Goal: Find specific fact: Find specific fact

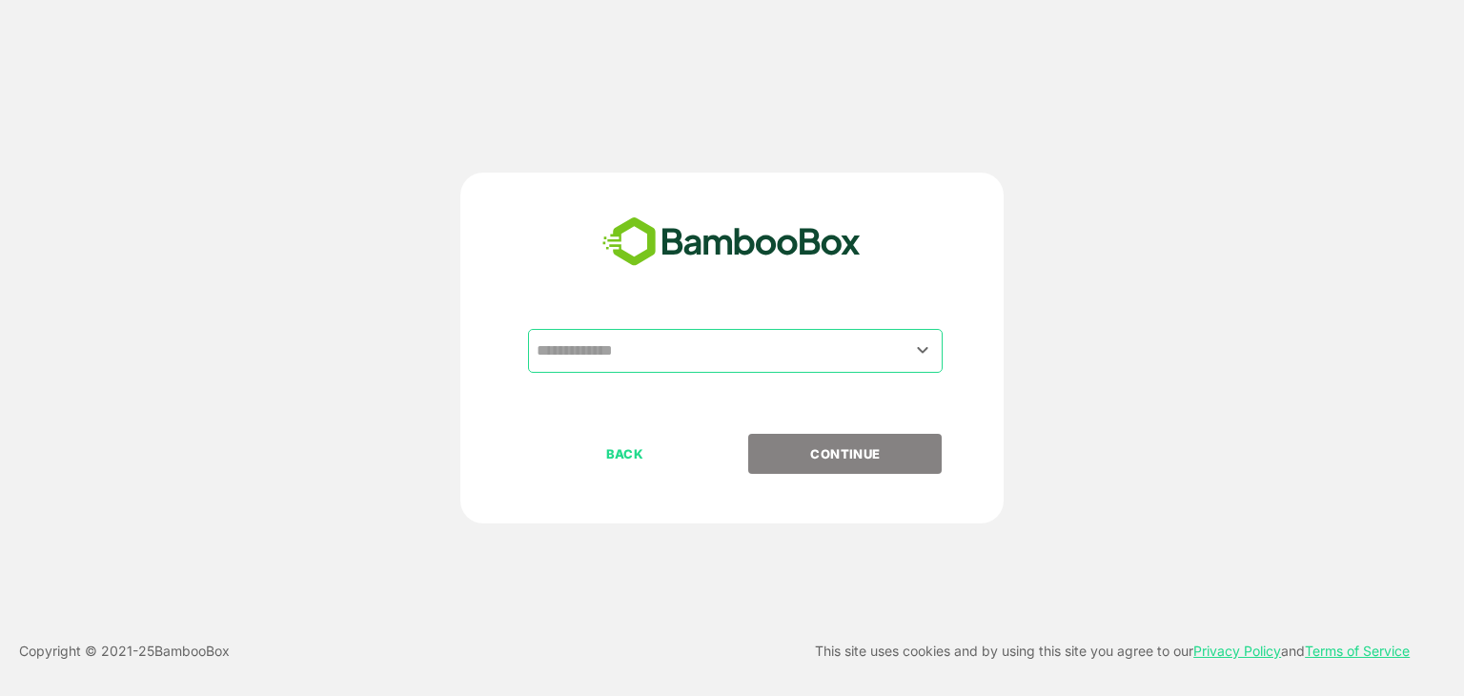
click at [628, 357] on input "text" at bounding box center [735, 351] width 407 height 36
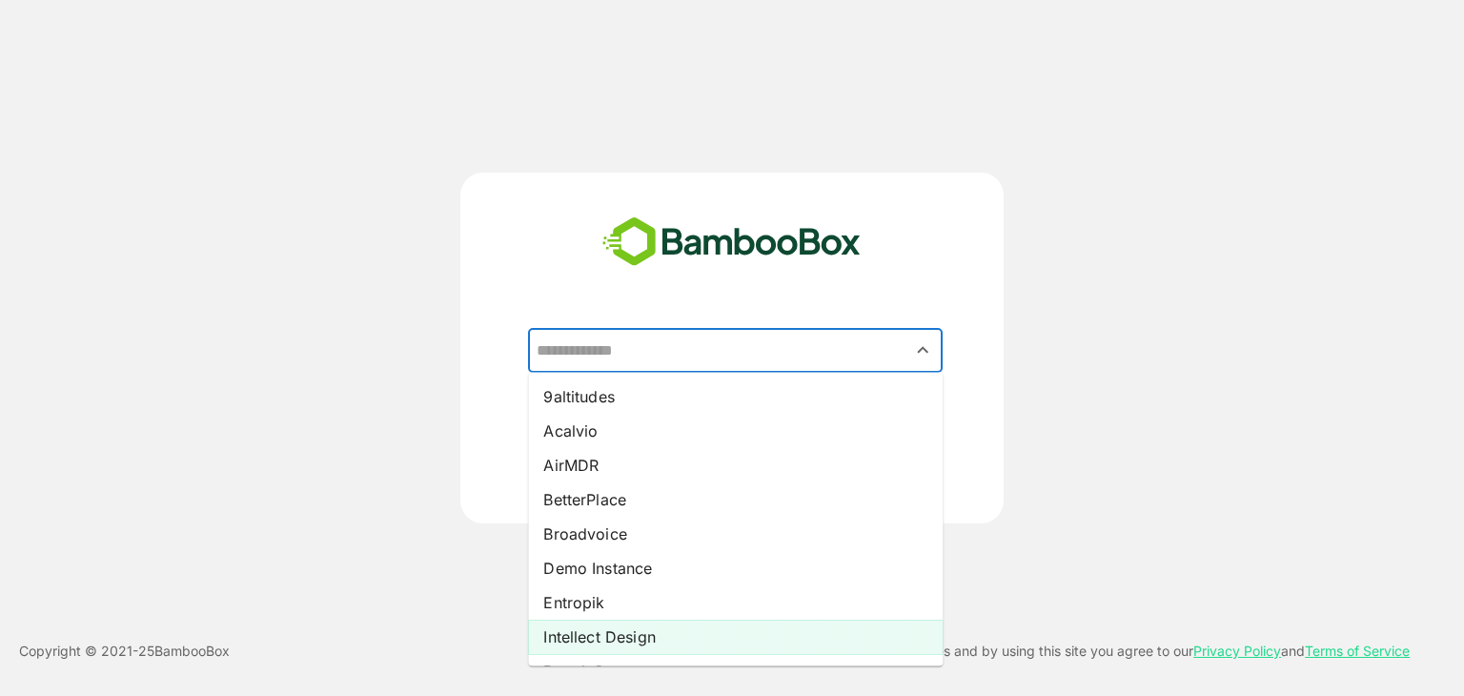
click at [605, 635] on li "Intellect Design" at bounding box center [735, 636] width 414 height 34
type input "**********"
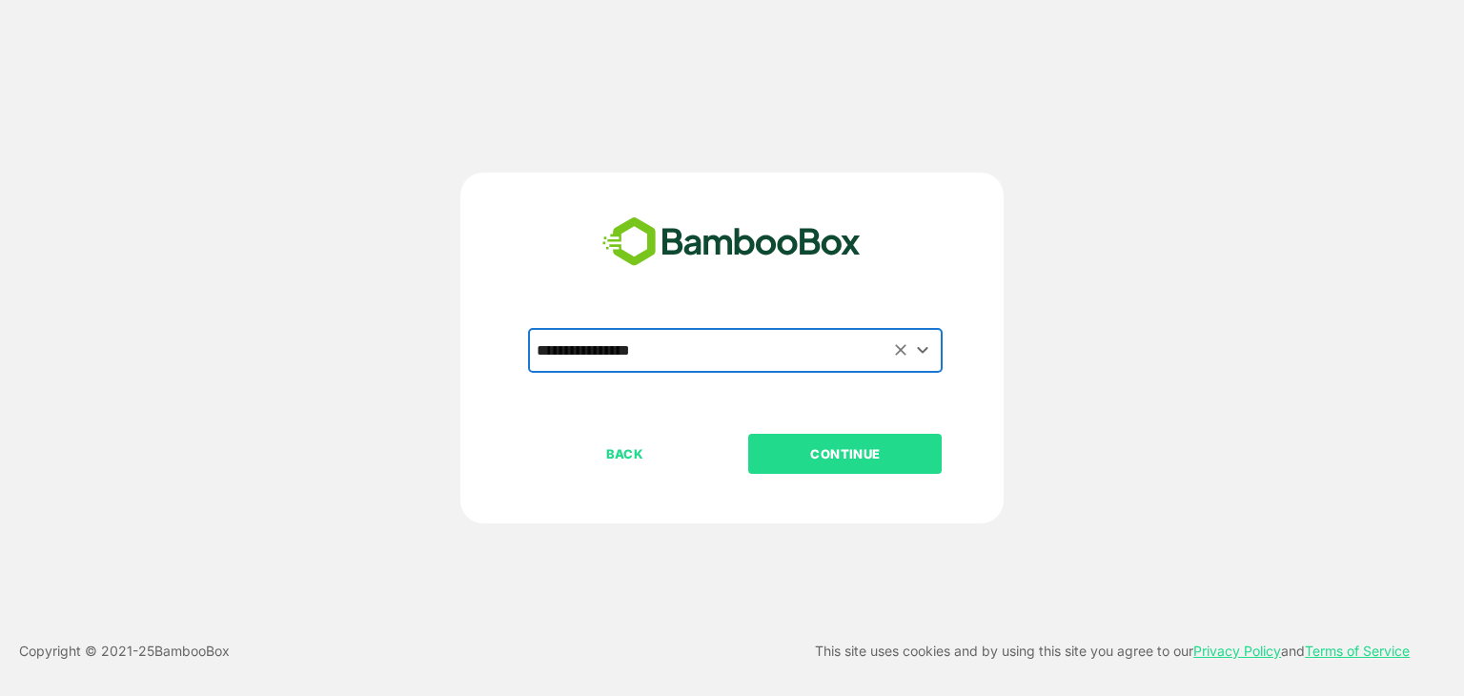
click at [861, 447] on p "CONTINUE" at bounding box center [845, 453] width 191 height 21
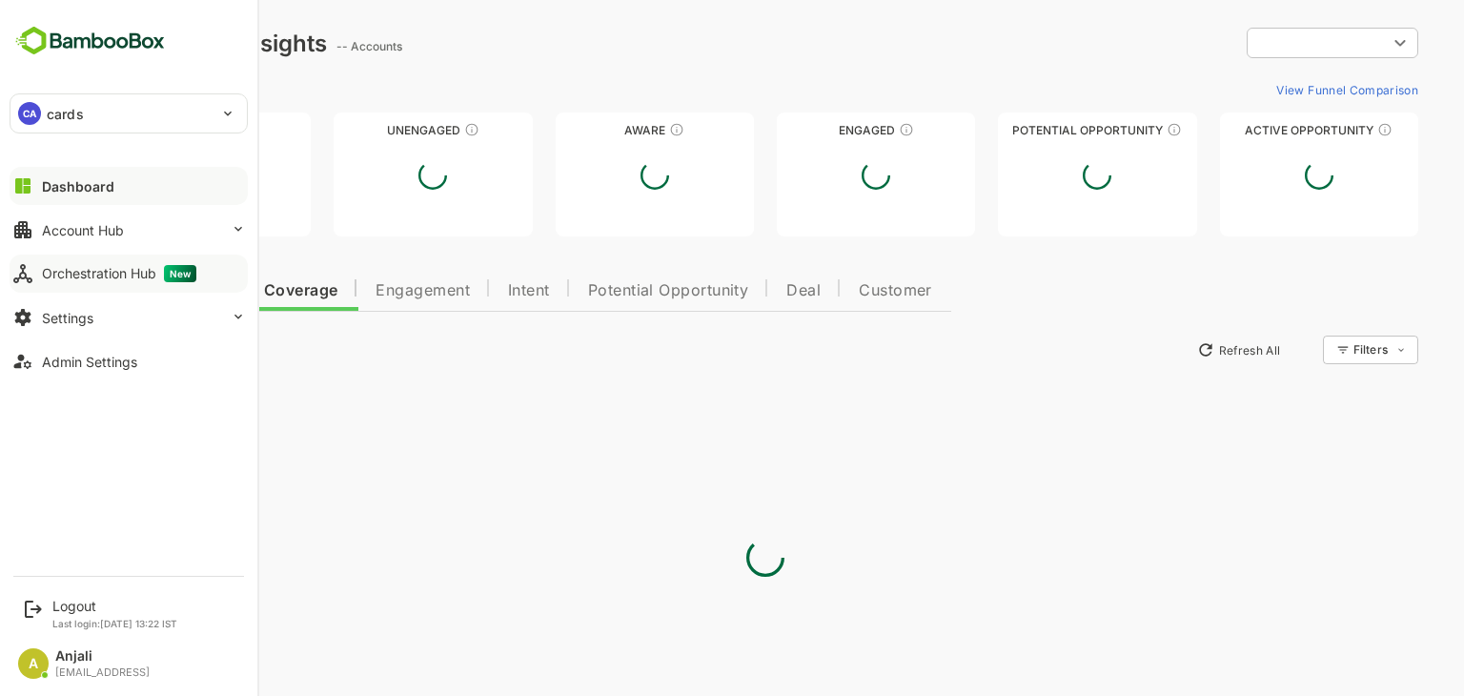
type input "**********"
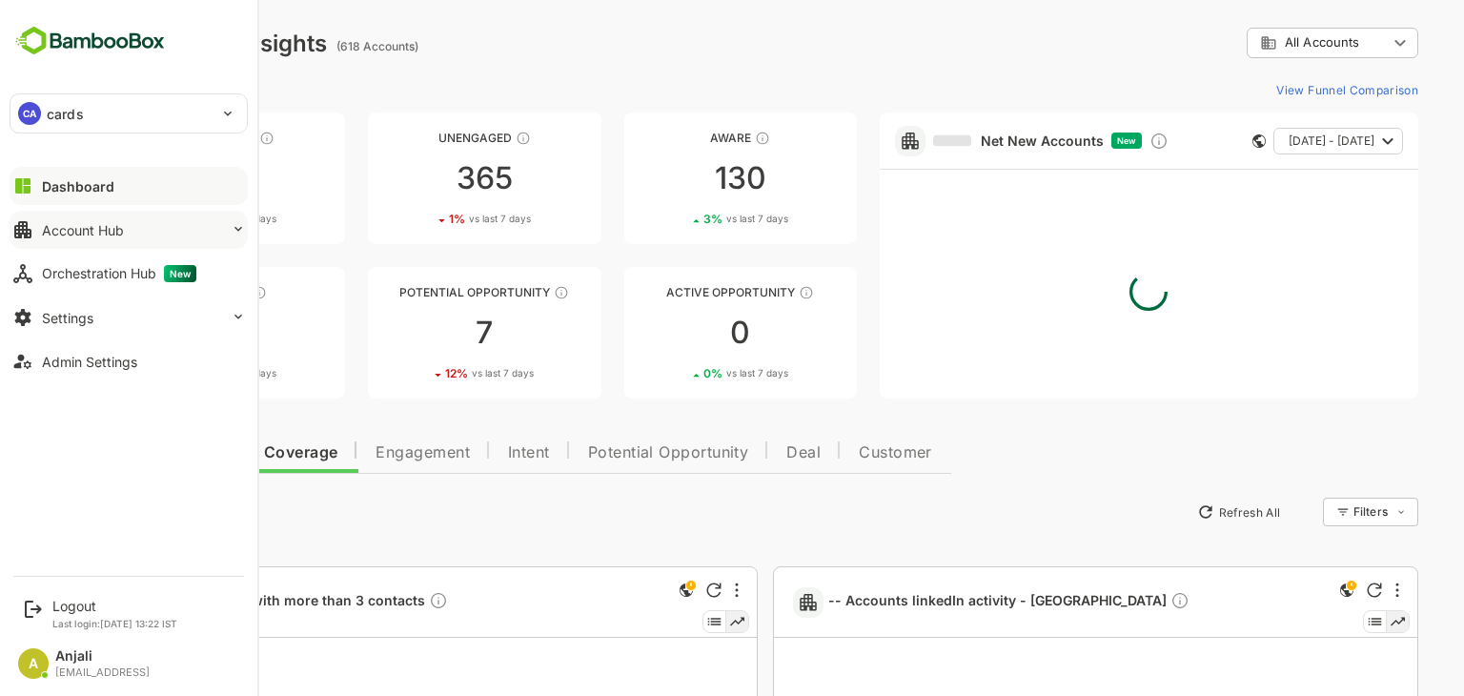
click at [138, 226] on button "Account Hub" at bounding box center [129, 230] width 238 height 38
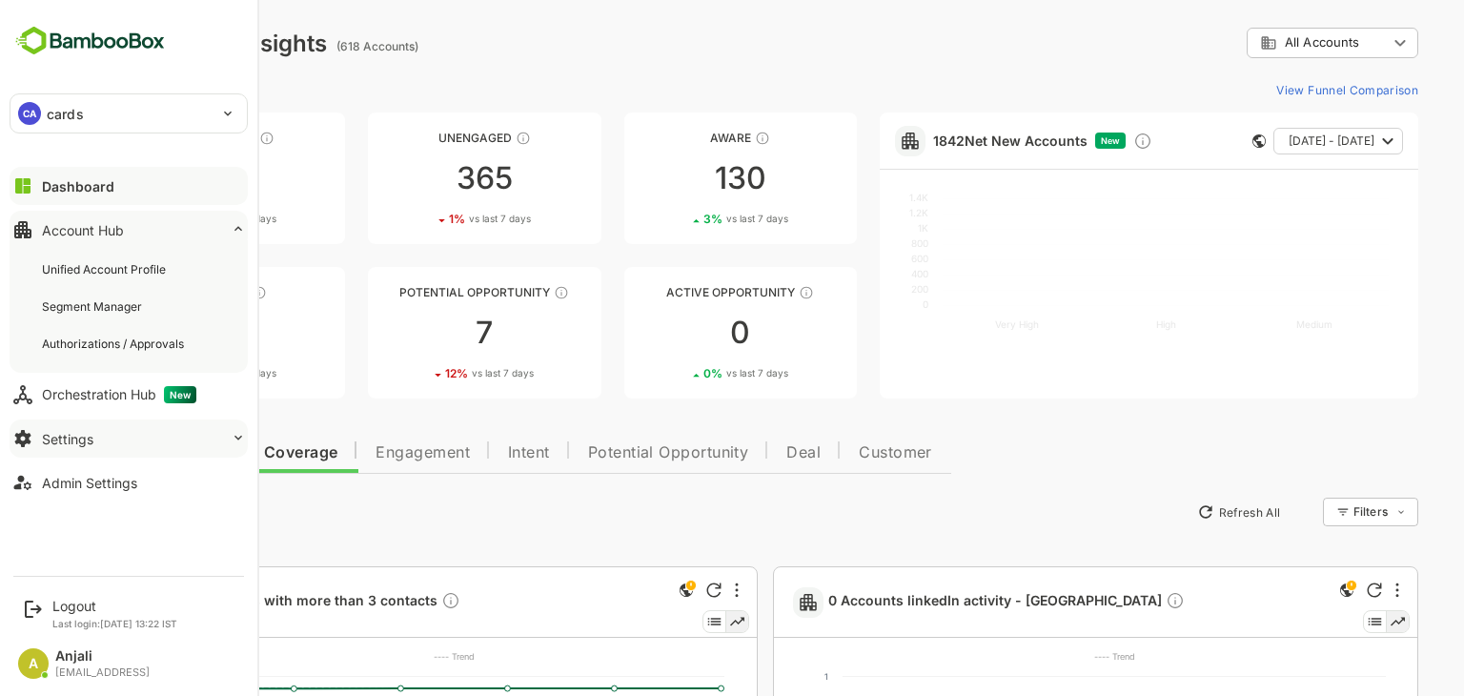
click at [95, 437] on button "Settings" at bounding box center [129, 438] width 238 height 38
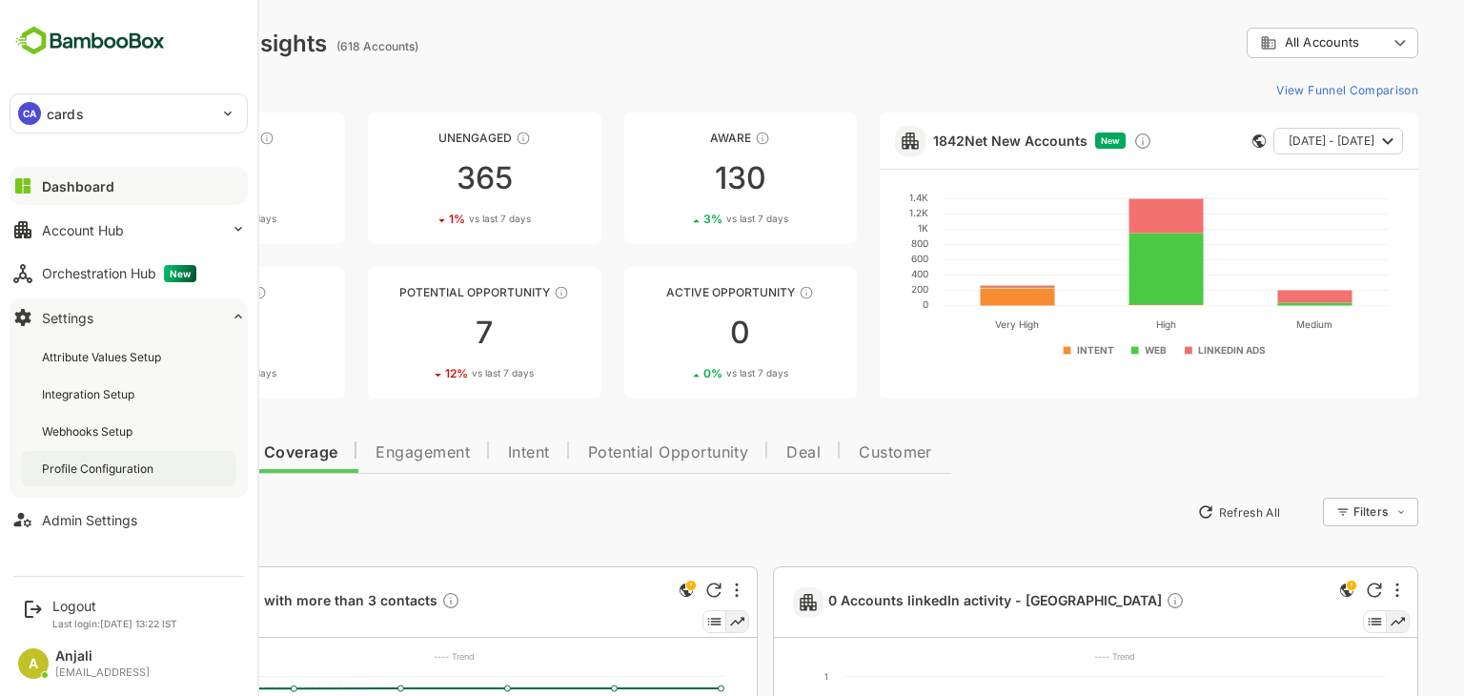
click at [131, 473] on div "Profile Configuration" at bounding box center [99, 468] width 115 height 16
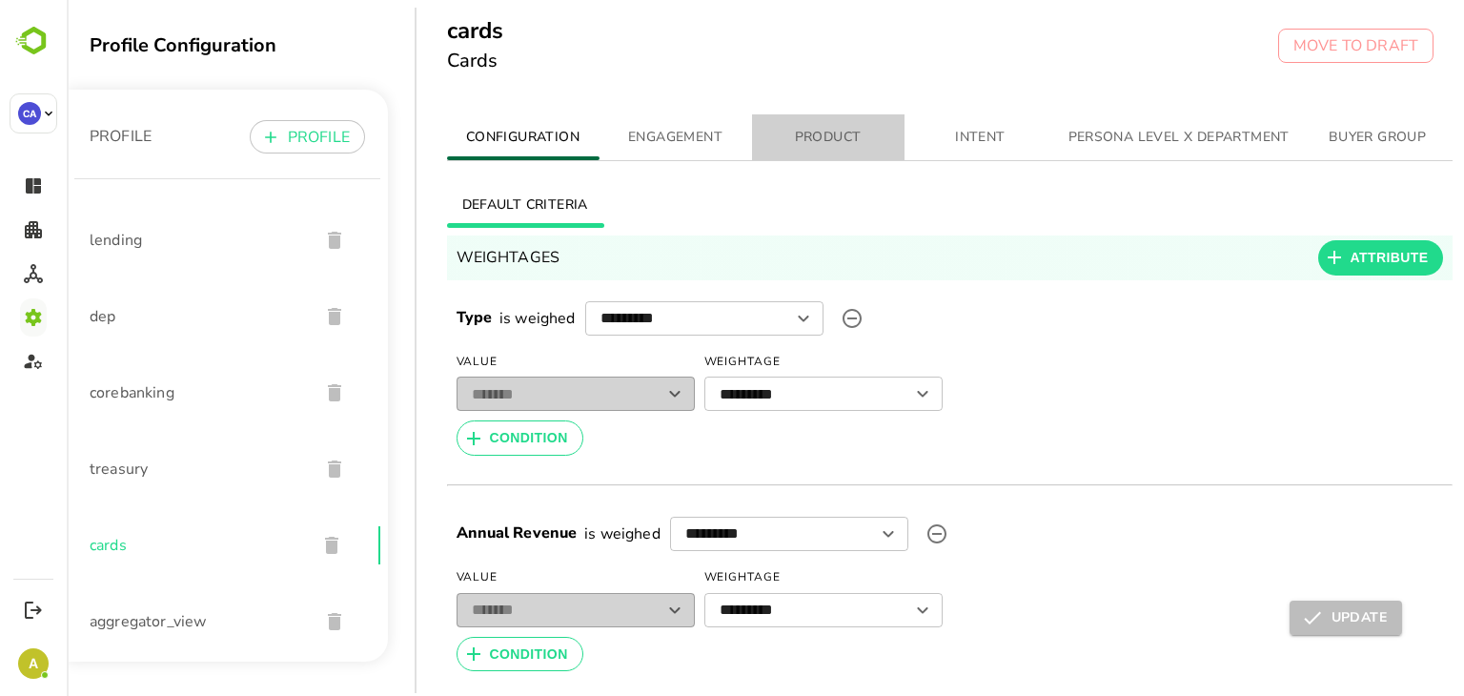
click at [840, 145] on span "PRODUCT" at bounding box center [828, 138] width 130 height 24
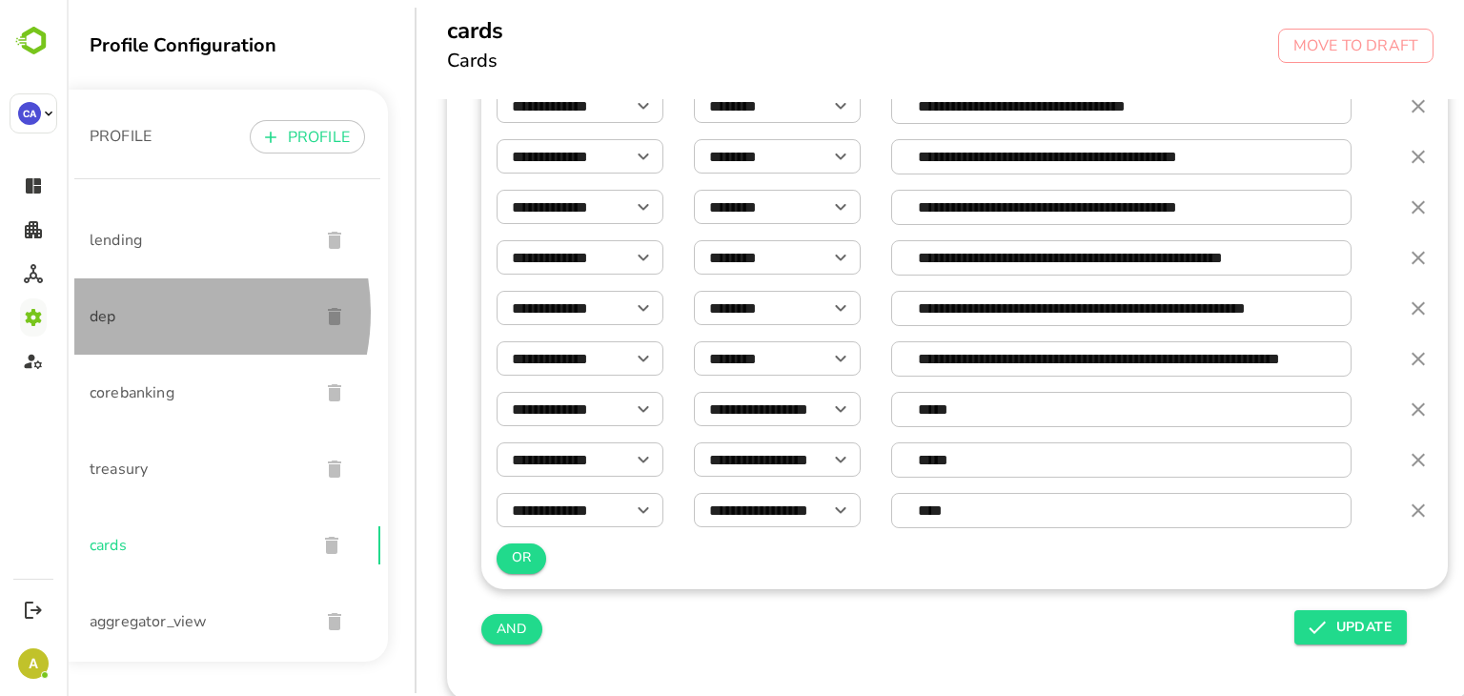
click at [145, 313] on span "dep" at bounding box center [197, 316] width 214 height 23
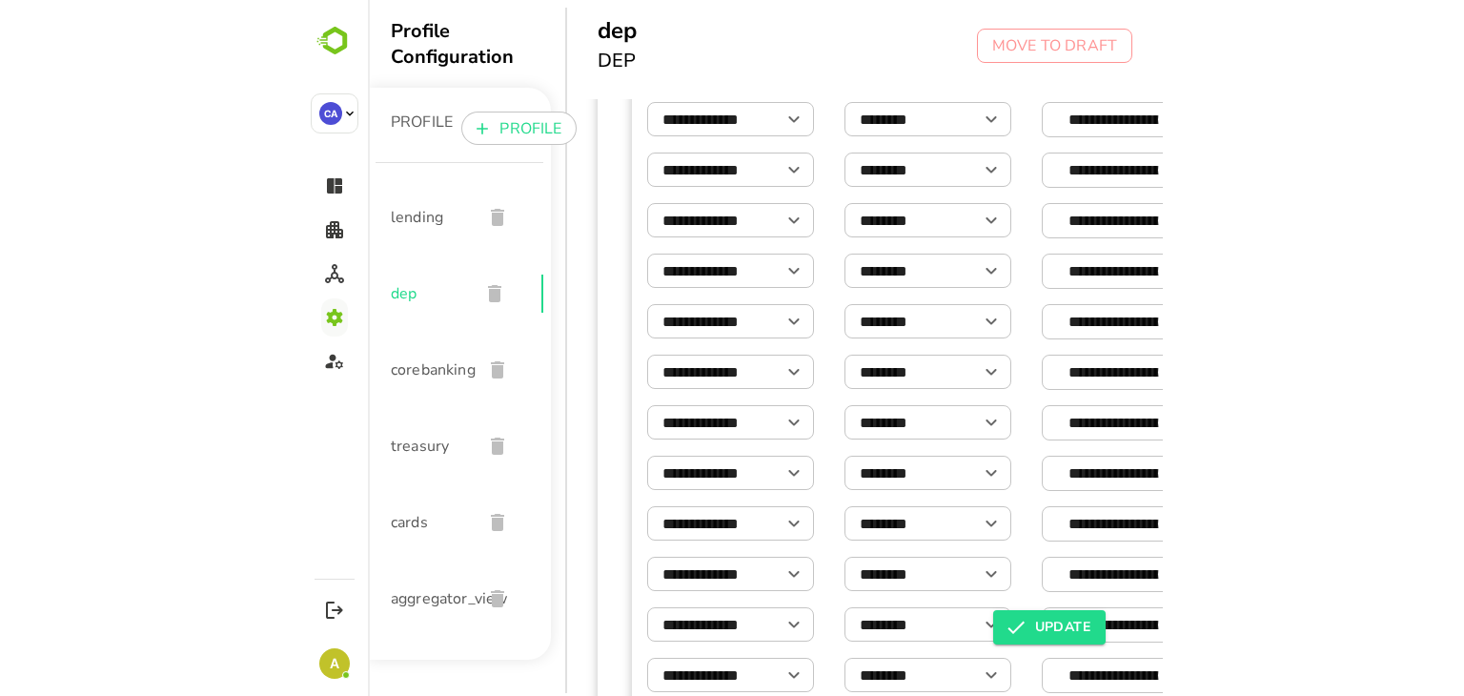
scroll to position [1403, 0]
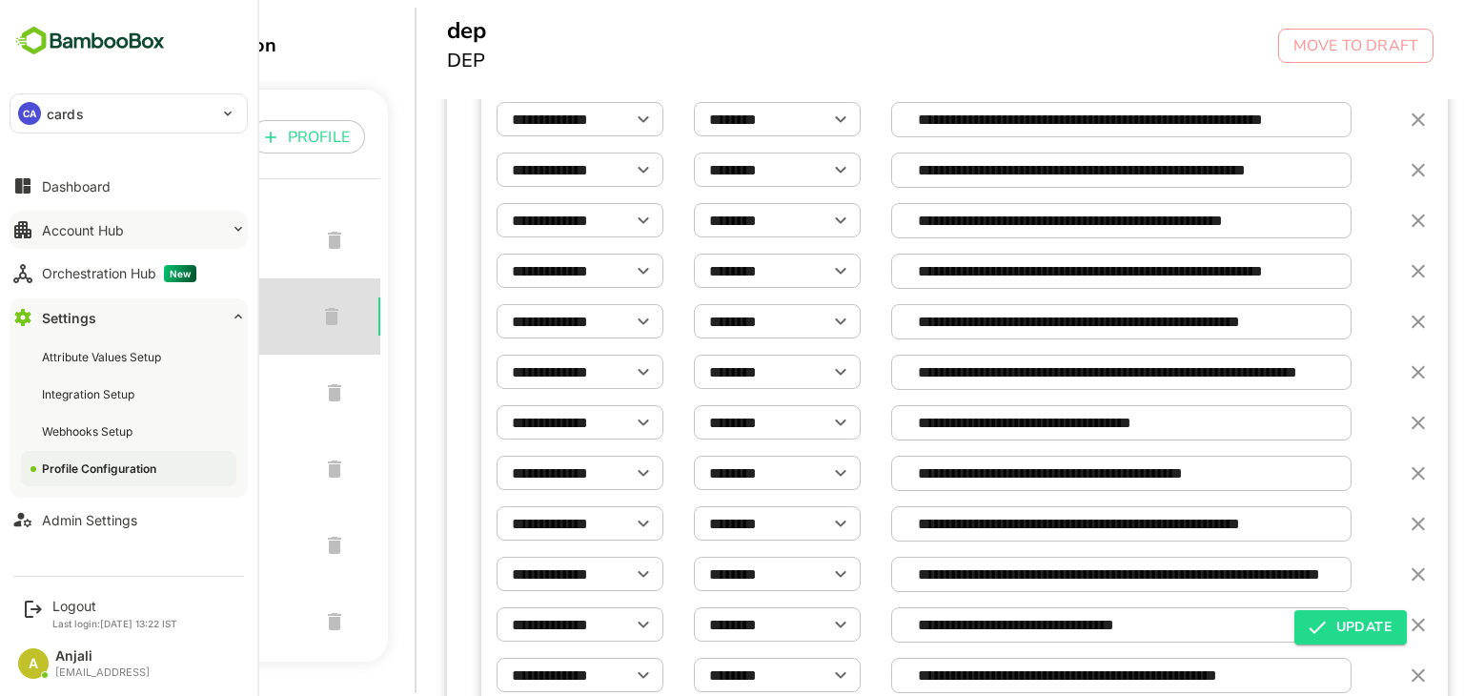
click at [100, 231] on div "Account Hub" at bounding box center [83, 230] width 82 height 16
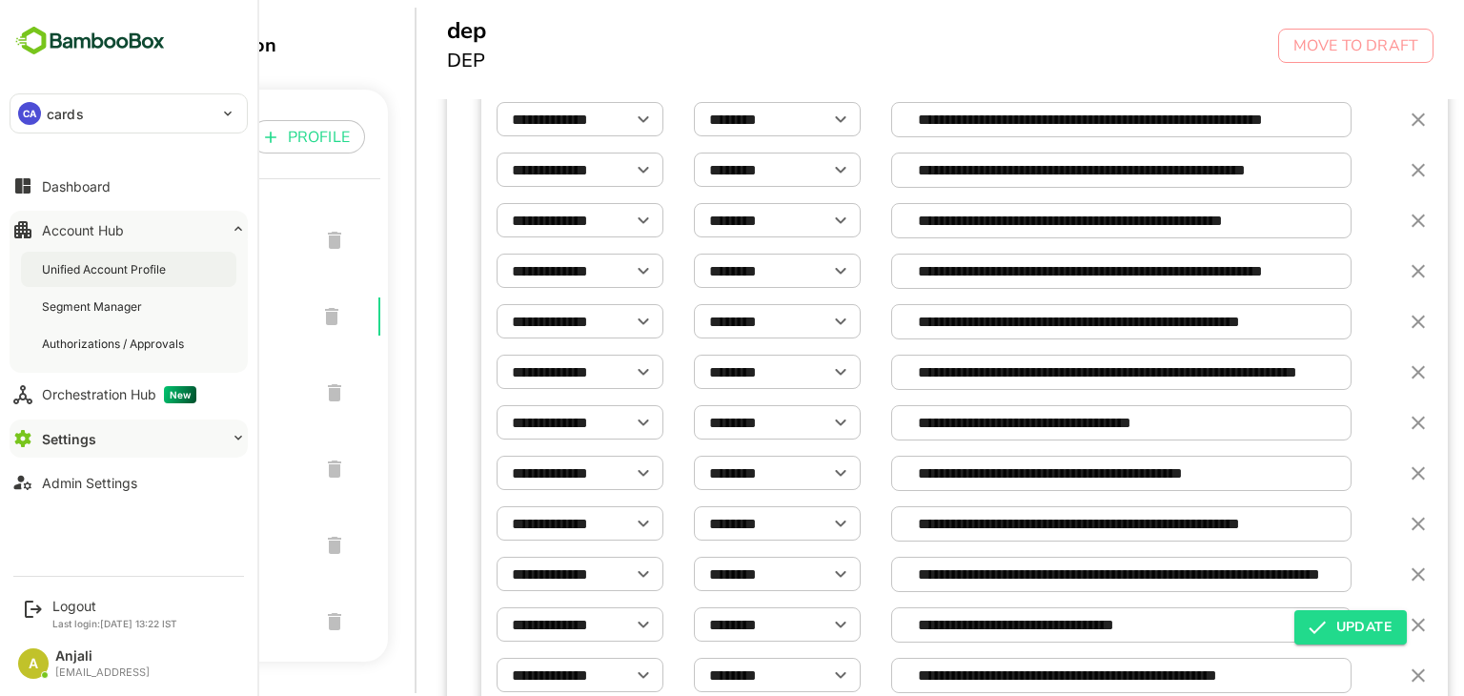
click at [113, 275] on div "Unified Account Profile" at bounding box center [106, 269] width 128 height 16
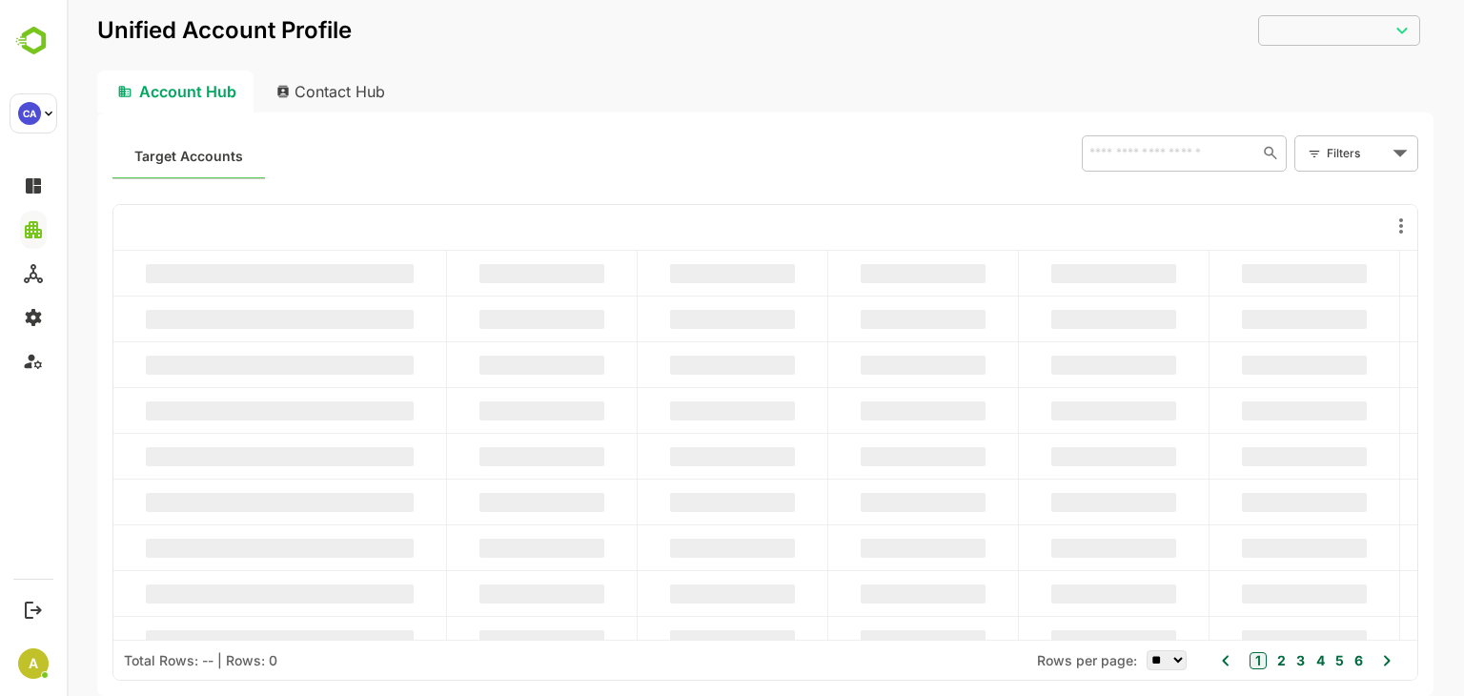
type input "**********"
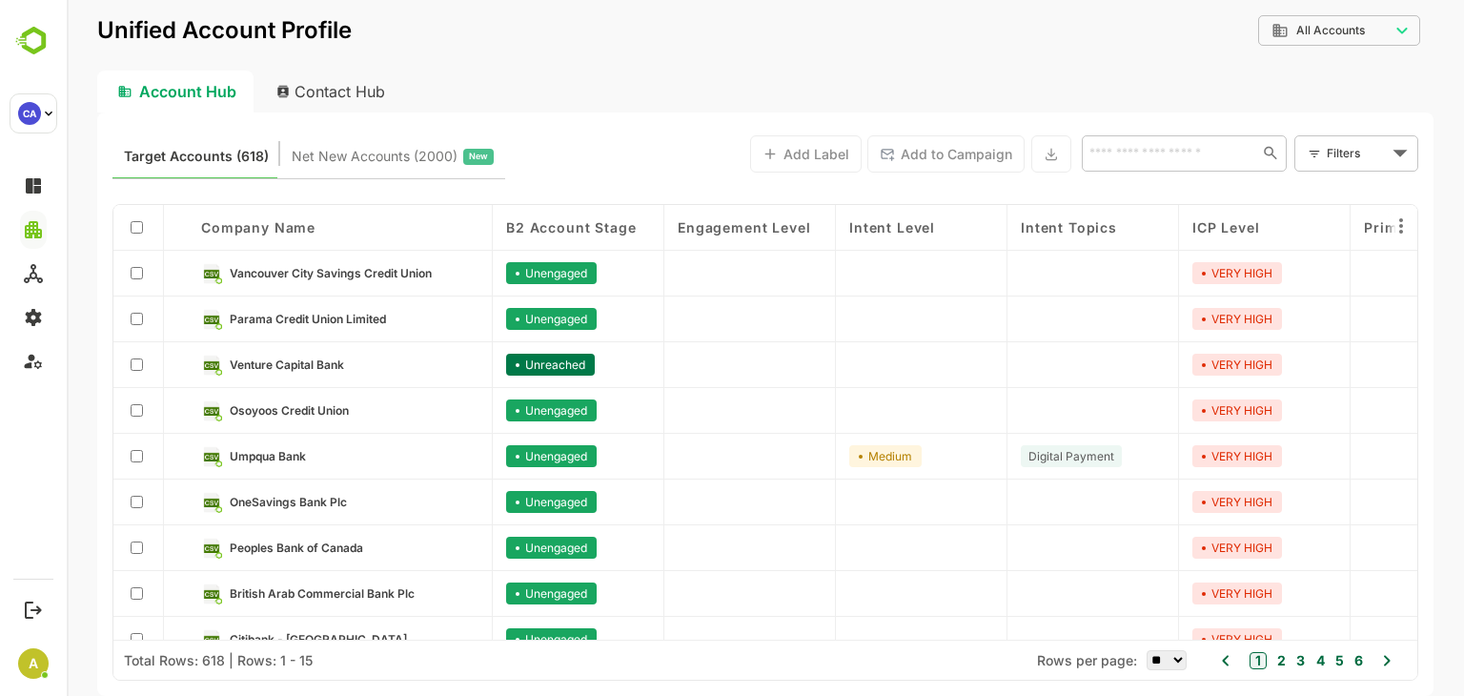
click at [1105, 140] on div "​" at bounding box center [1183, 153] width 205 height 36
paste input "**********"
type input "**********"
click at [1182, 225] on li "Commercial International Bank" at bounding box center [1182, 204] width 197 height 51
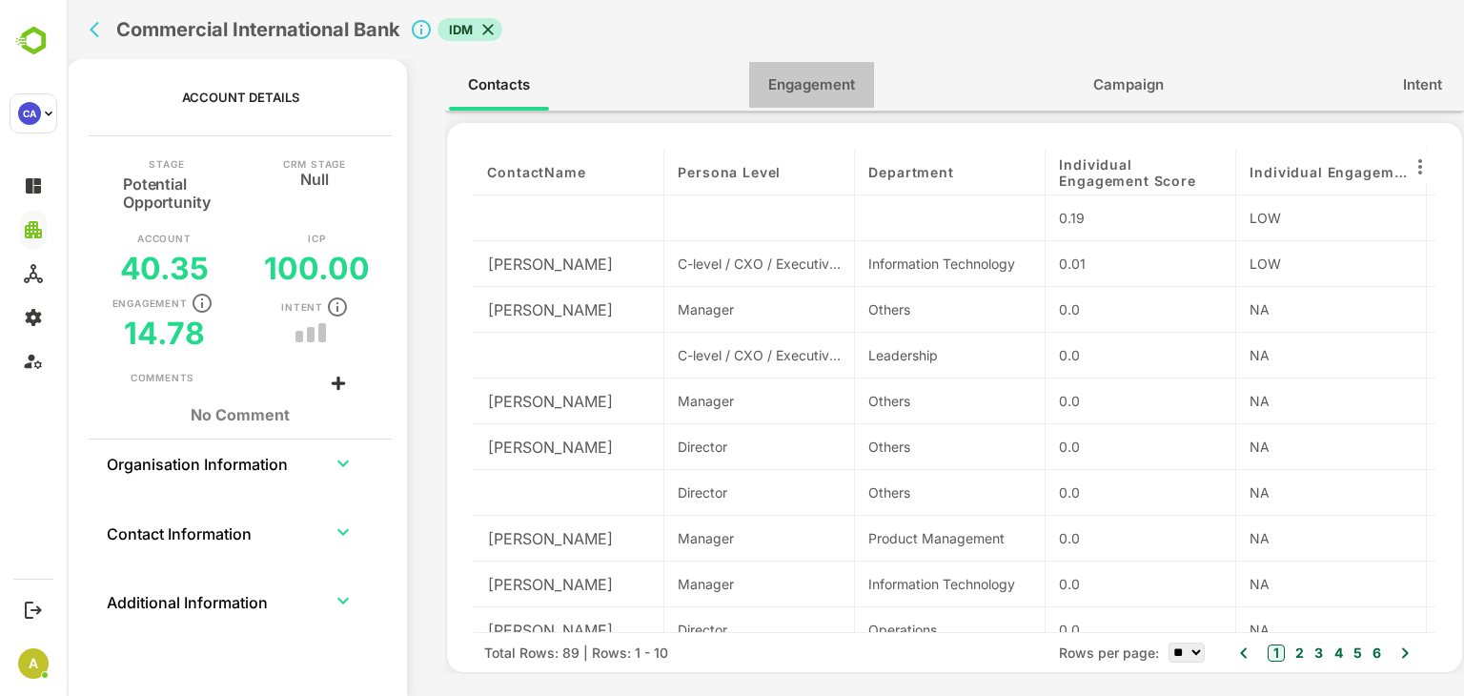
click at [821, 81] on span "Engagement" at bounding box center [811, 84] width 87 height 25
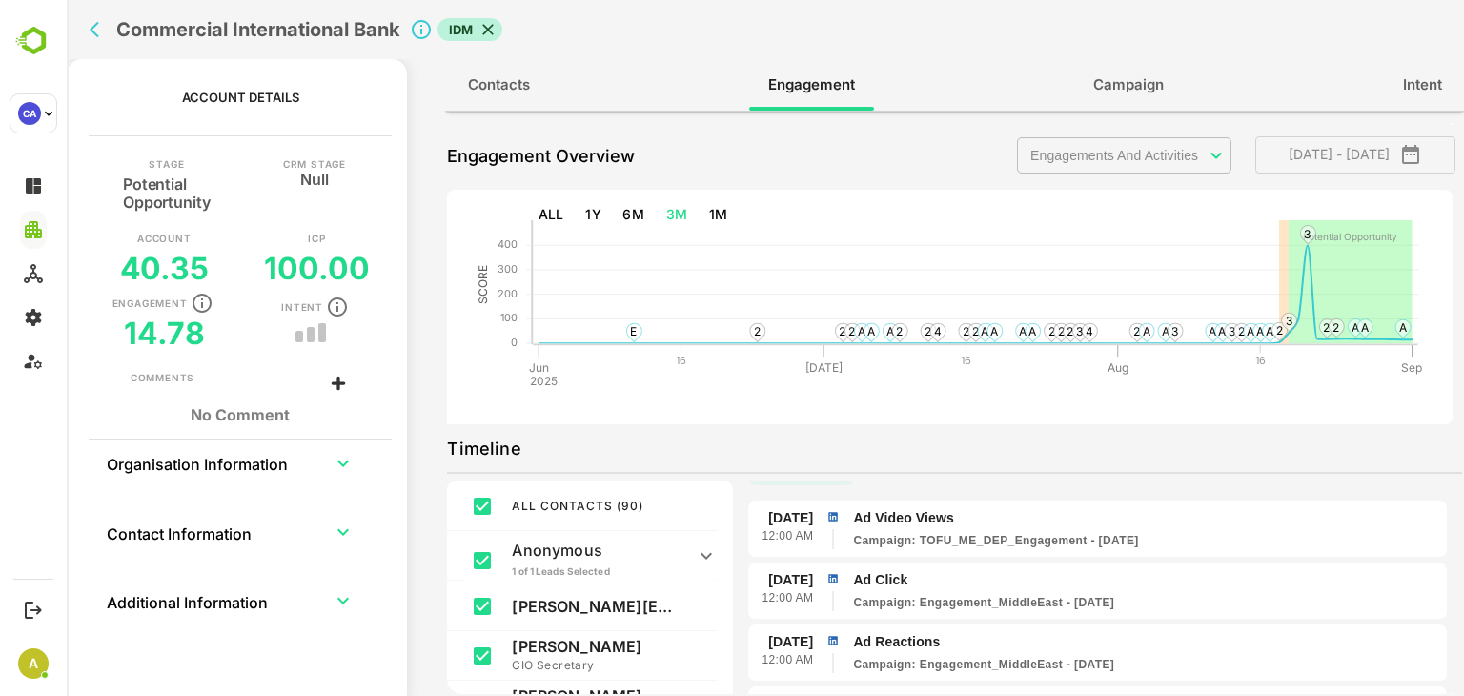
scroll to position [0, 0]
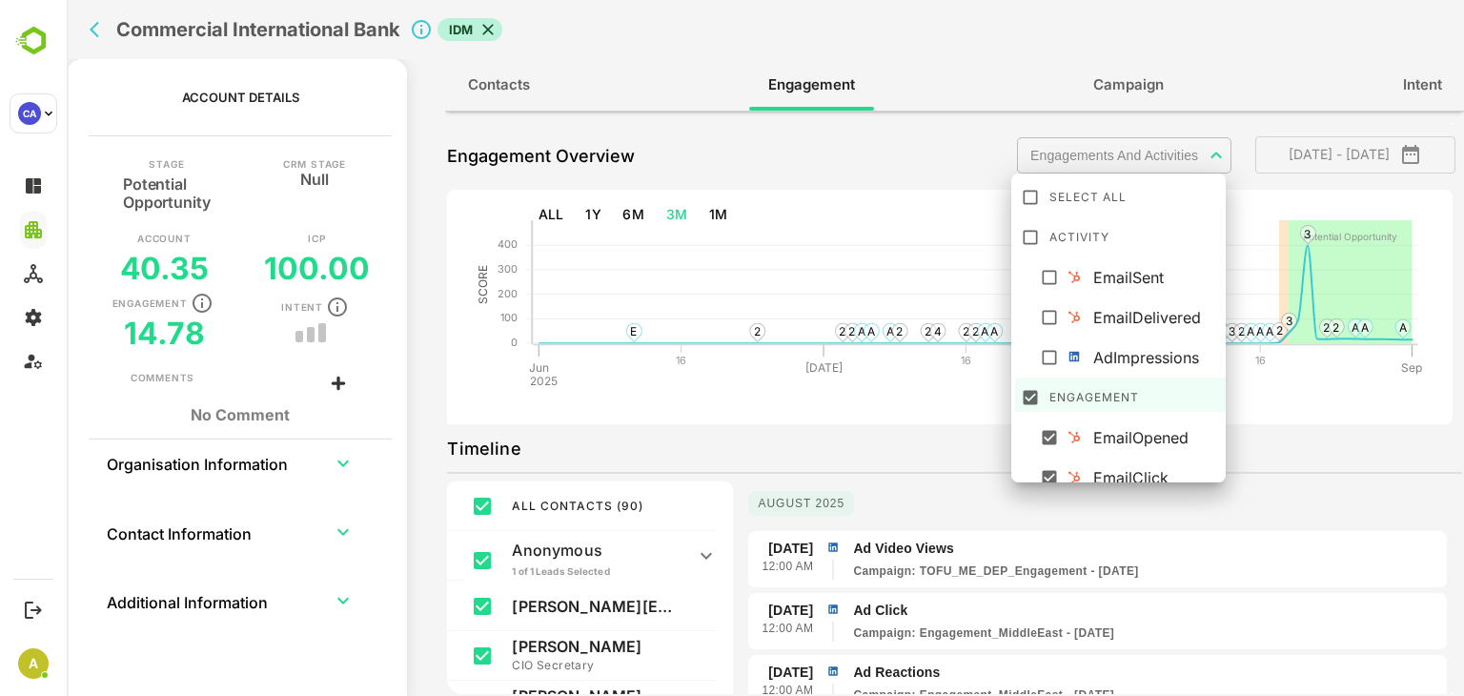
click at [1125, 143] on body "**********" at bounding box center [765, 348] width 1397 height 696
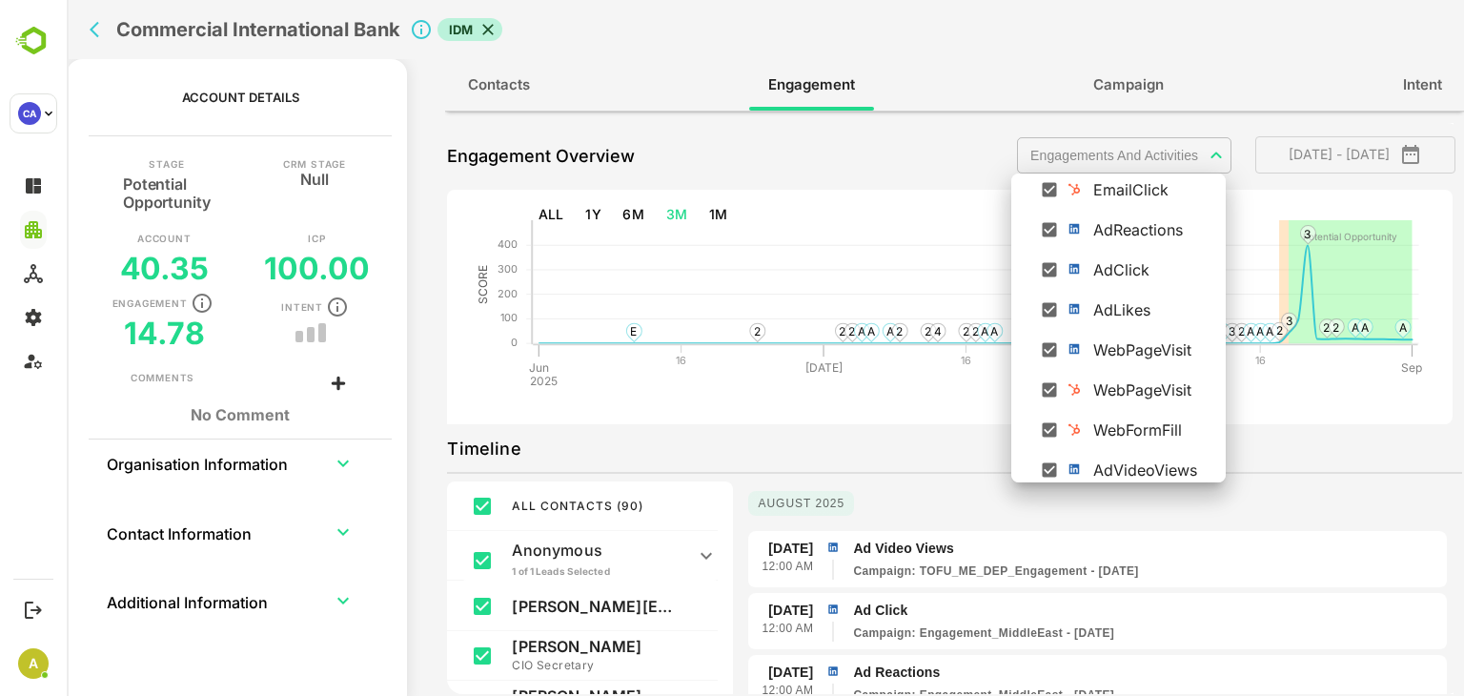
scroll to position [293, 0]
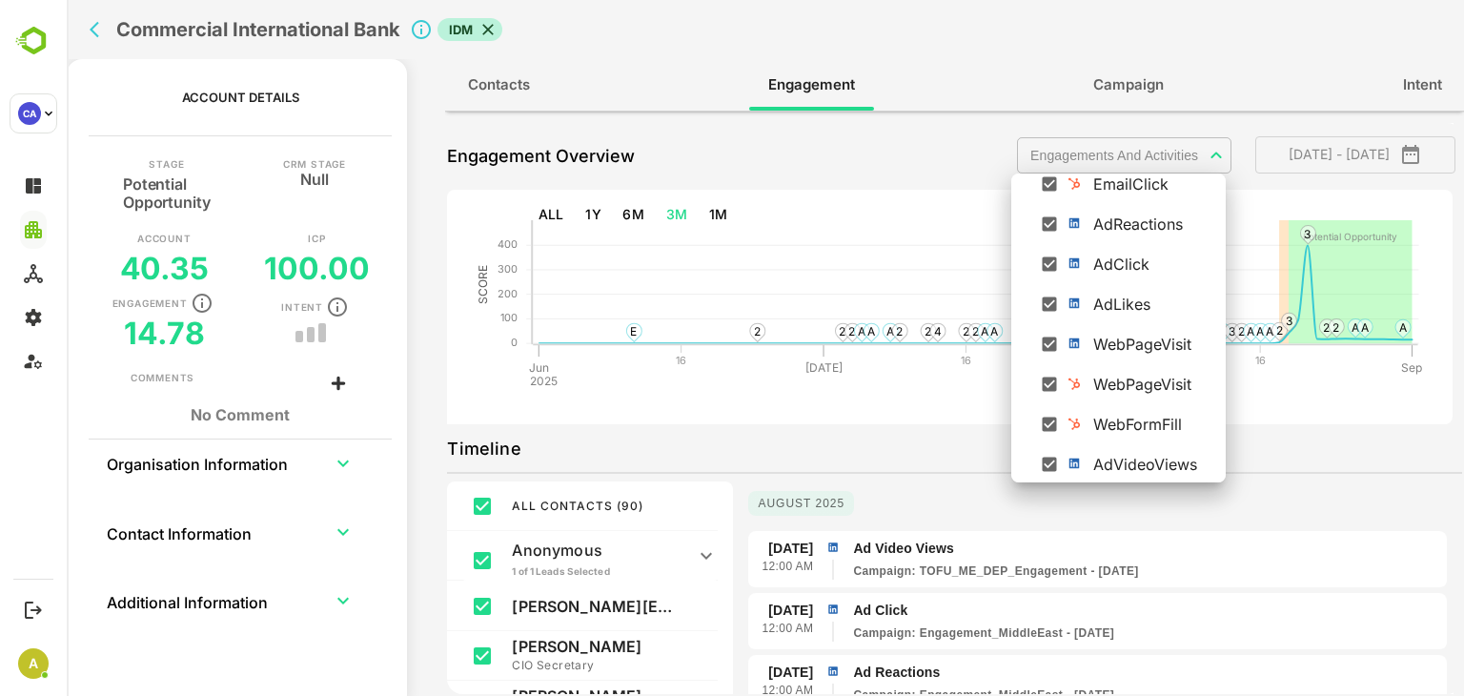
click at [1280, 560] on div at bounding box center [765, 348] width 1397 height 696
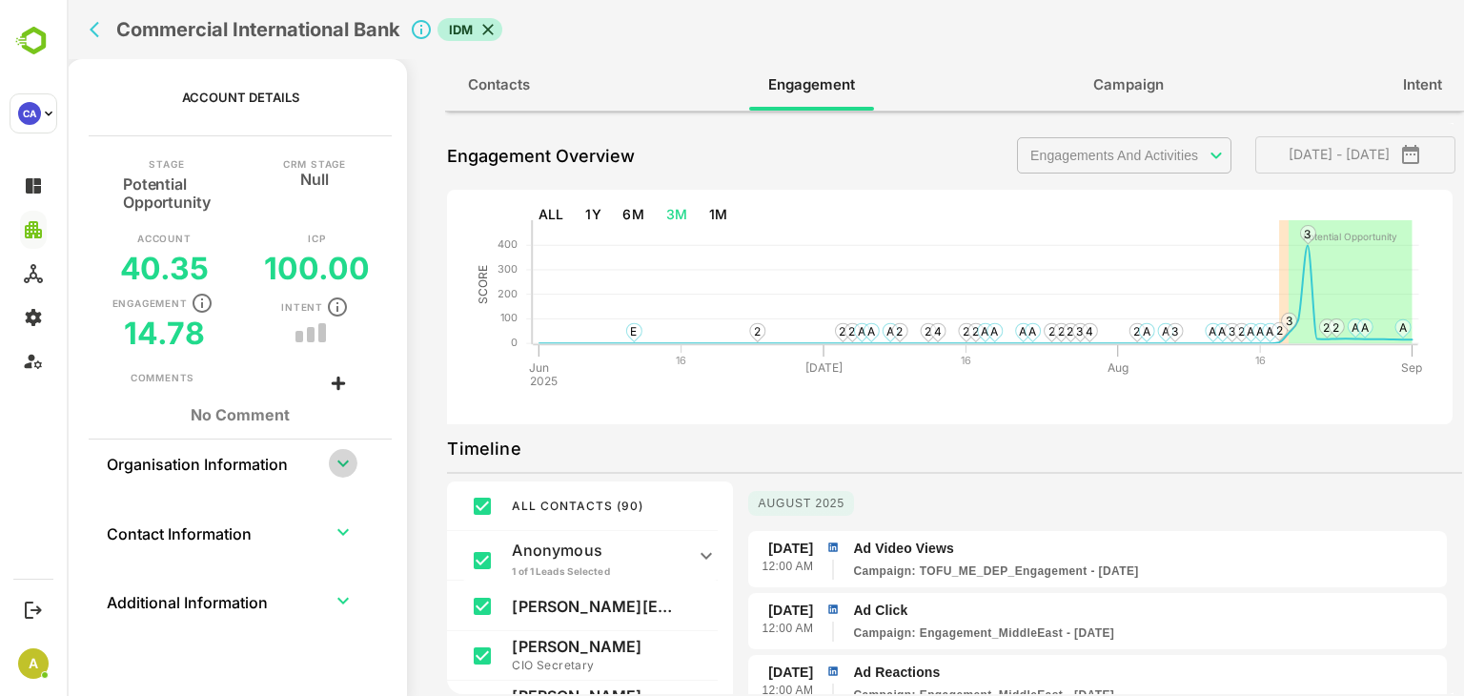
click at [342, 466] on icon "expand row" at bounding box center [343, 463] width 23 height 23
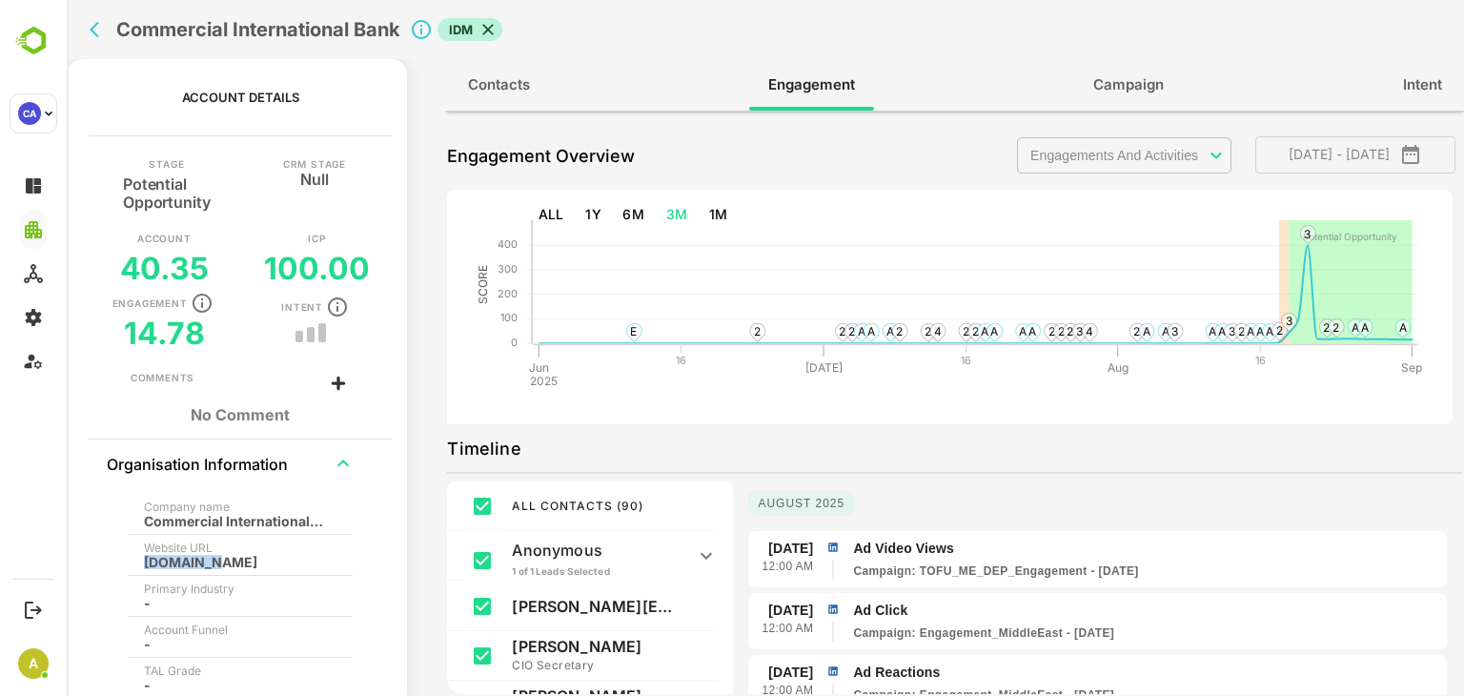
drag, startPoint x: 213, startPoint y: 563, endPoint x: 143, endPoint y: 569, distance: 70.7
click at [143, 569] on th "Website URL [DOMAIN_NAME]" at bounding box center [241, 554] width 224 height 41
copy div "[DOMAIN_NAME]"
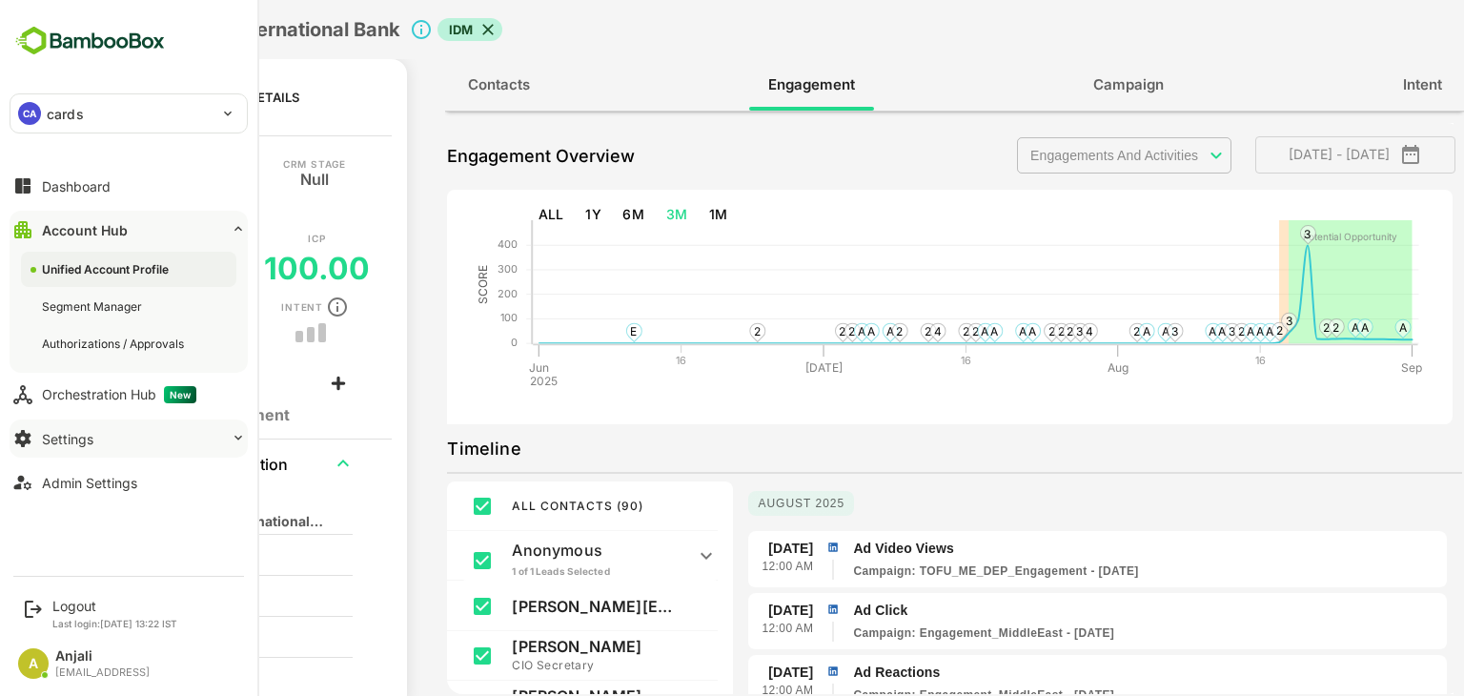
click at [105, 441] on button "Settings" at bounding box center [129, 438] width 238 height 38
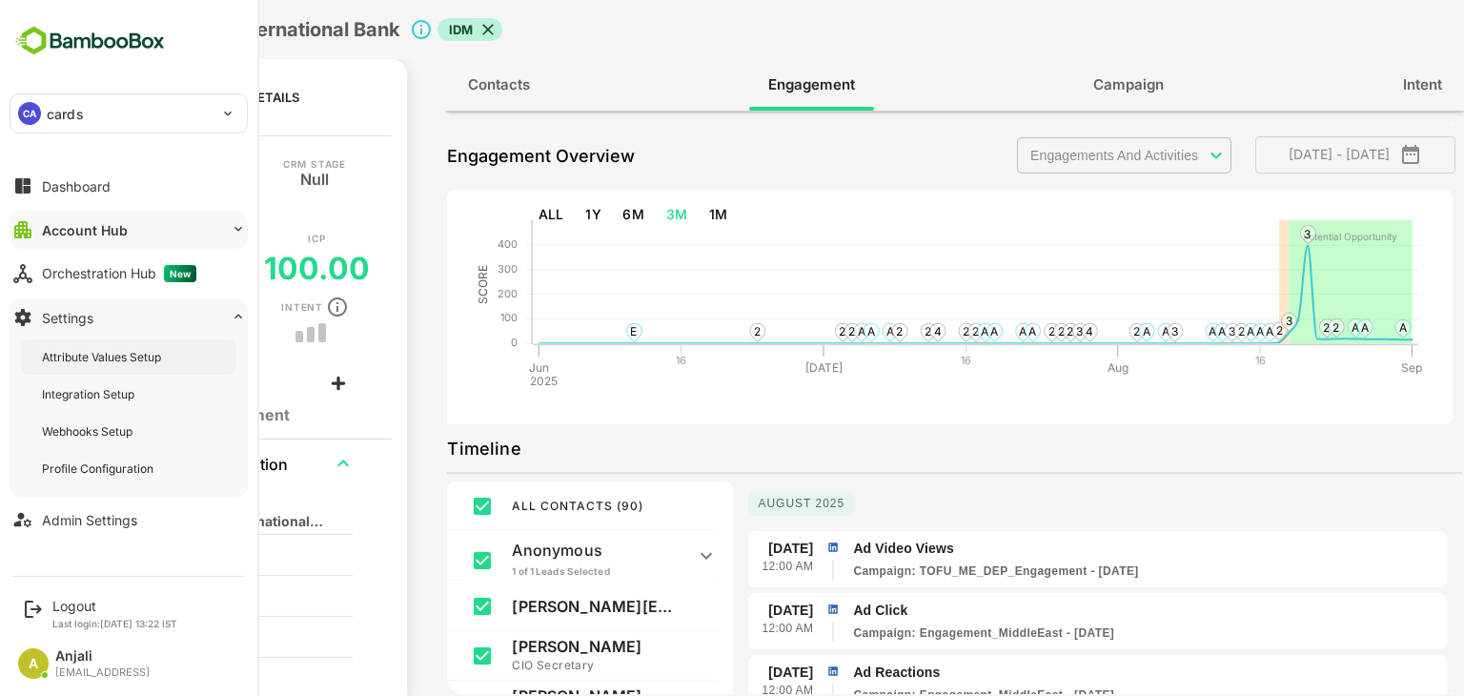
click at [144, 345] on div "Attribute Values Setup" at bounding box center [128, 356] width 215 height 35
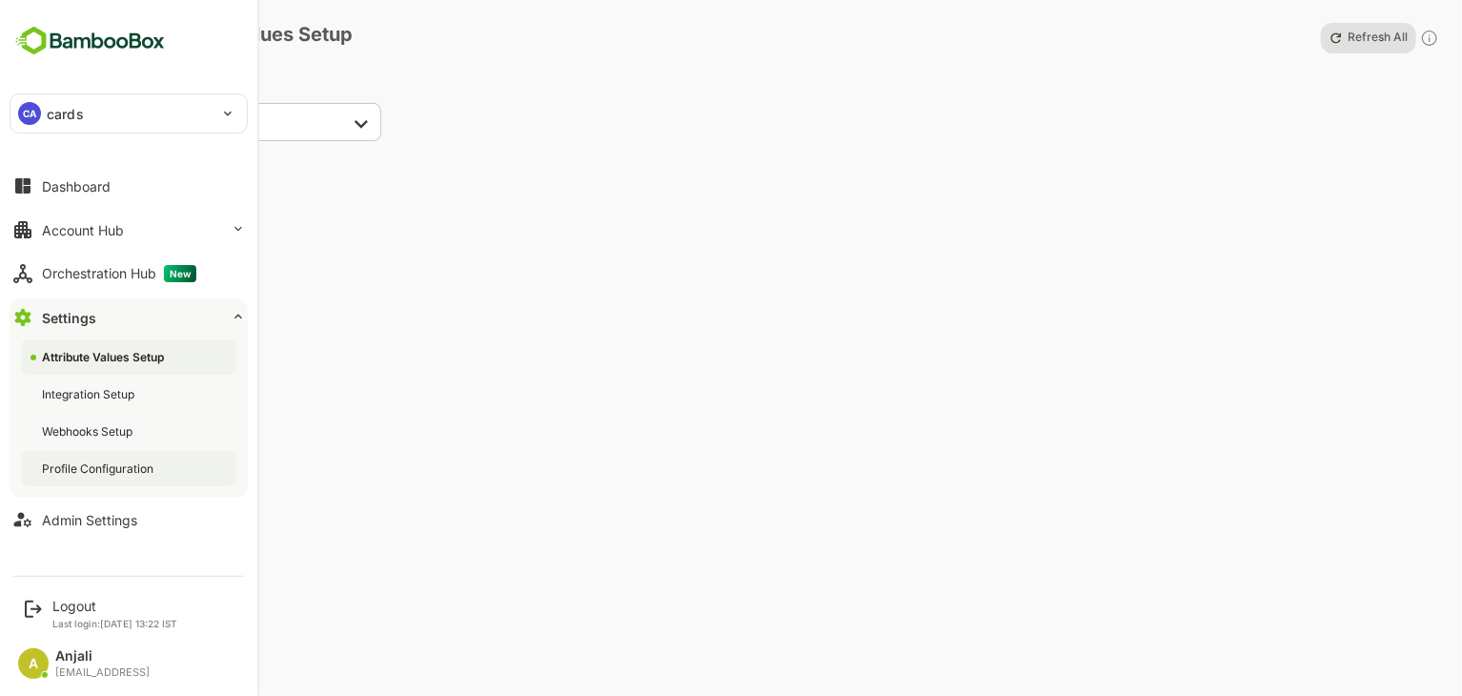
click at [112, 451] on div "Profile Configuration" at bounding box center [128, 468] width 215 height 35
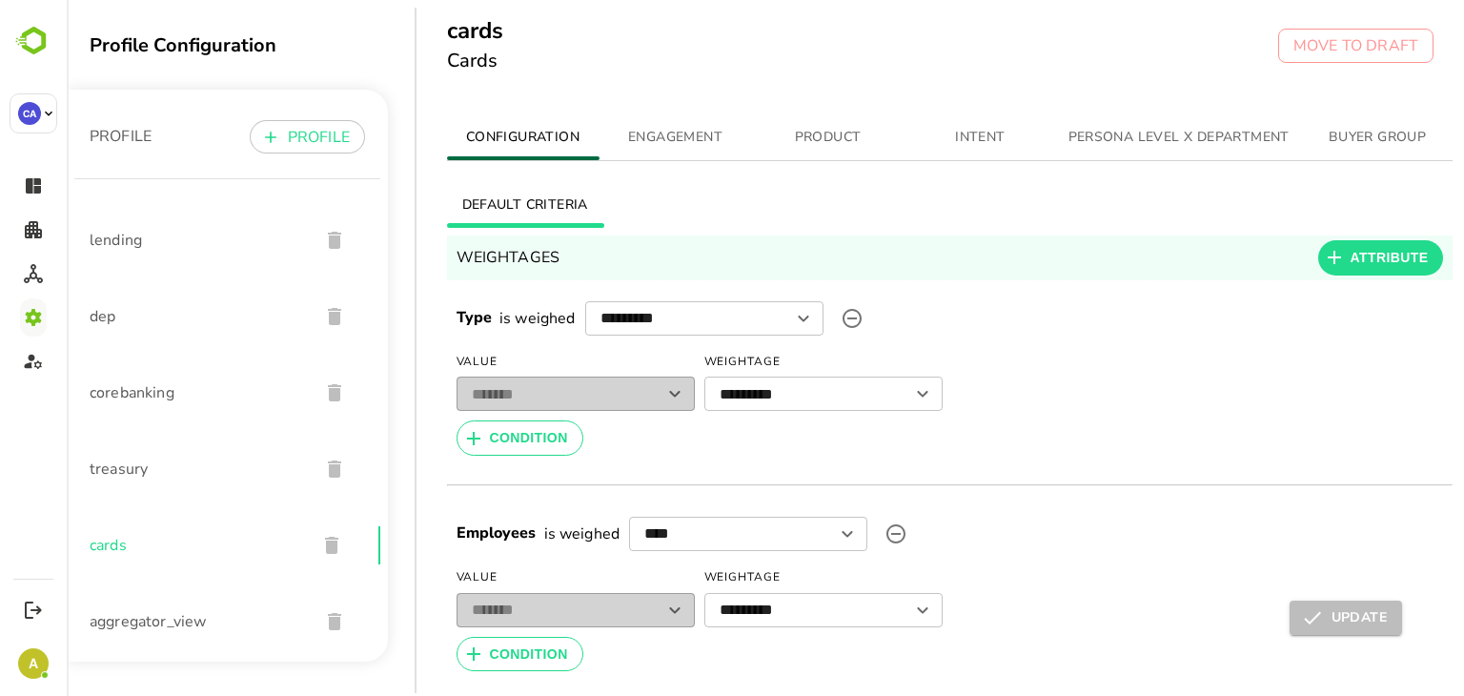
scroll to position [15, 0]
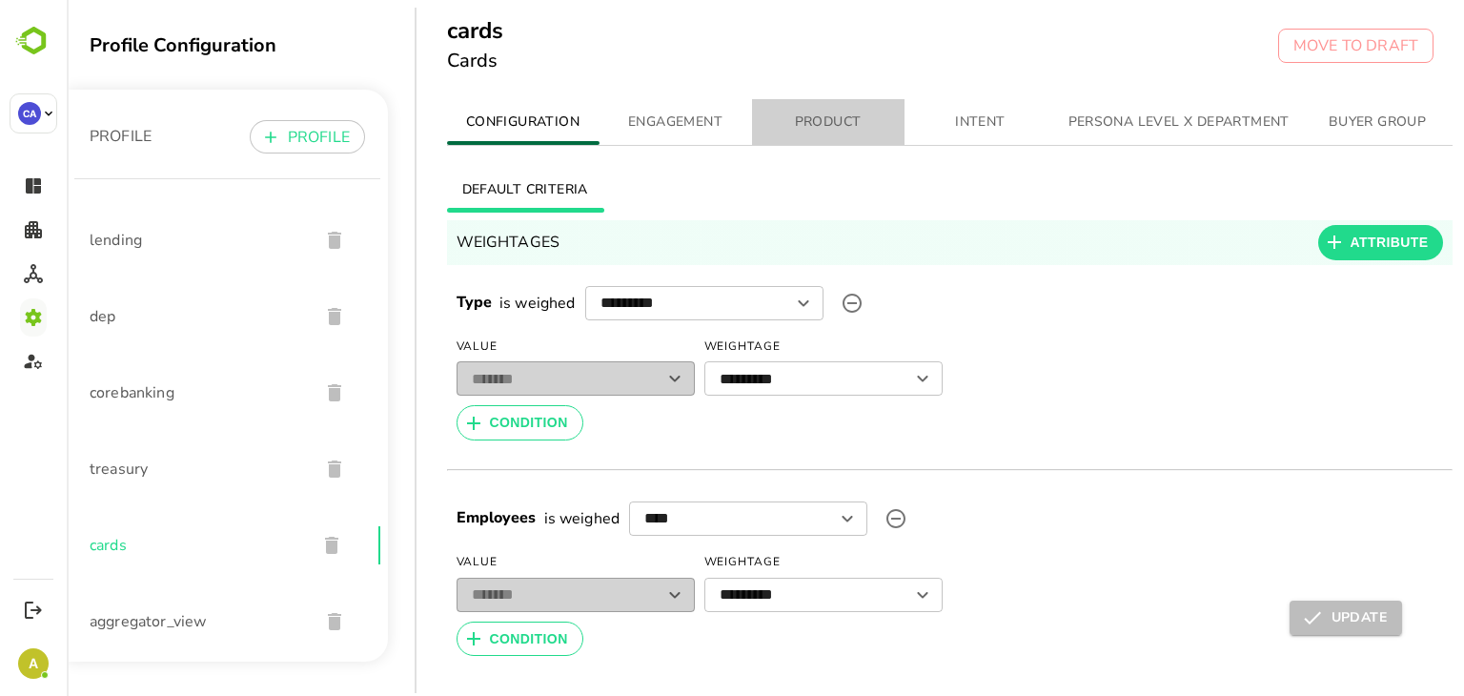
click at [842, 108] on button "PRODUCT" at bounding box center [828, 122] width 152 height 46
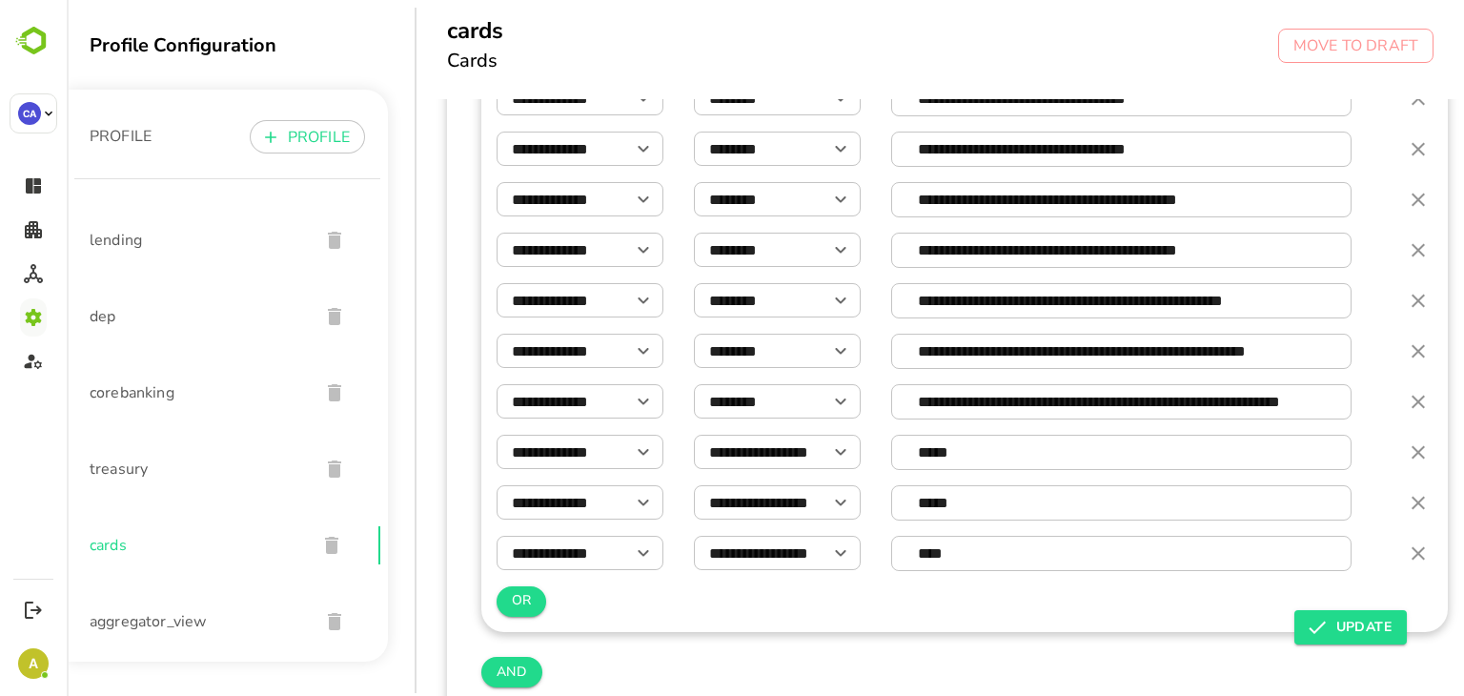
scroll to position [1723, 0]
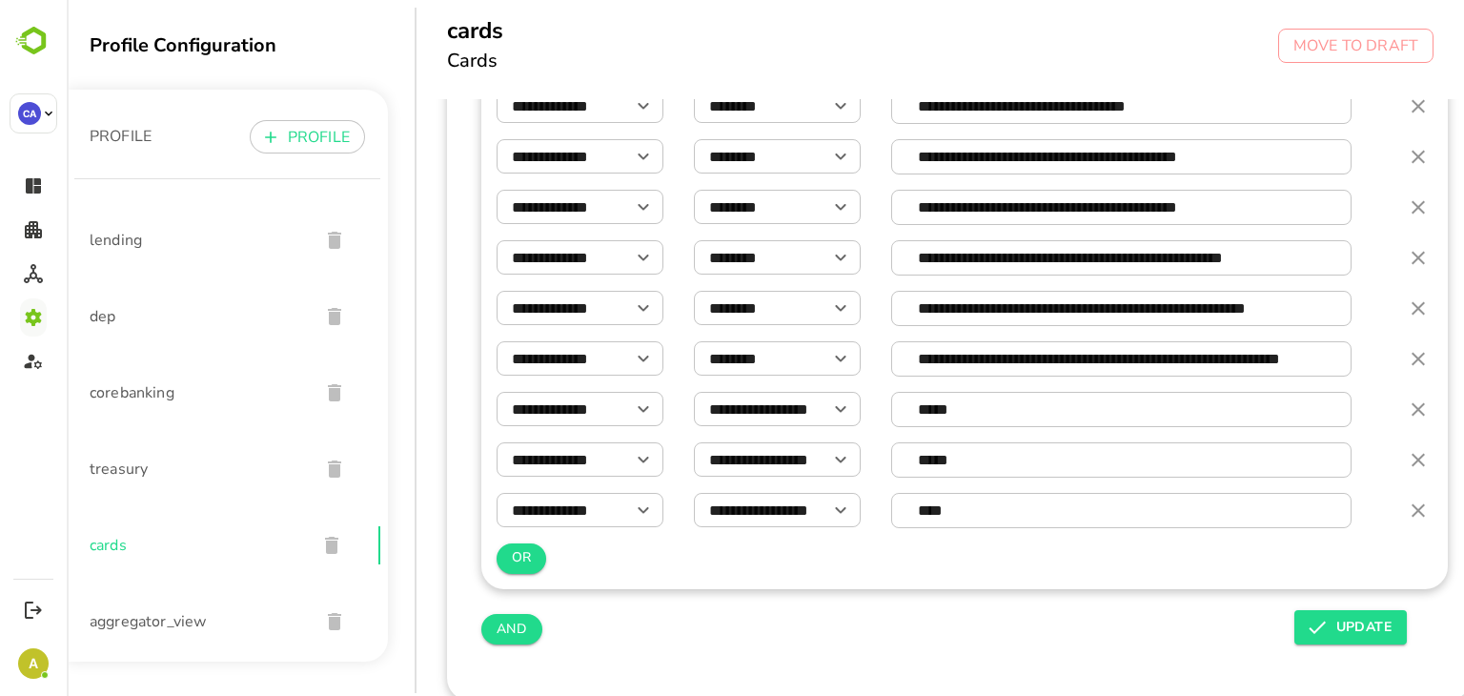
click at [878, 621] on div "AND" at bounding box center [964, 629] width 966 height 36
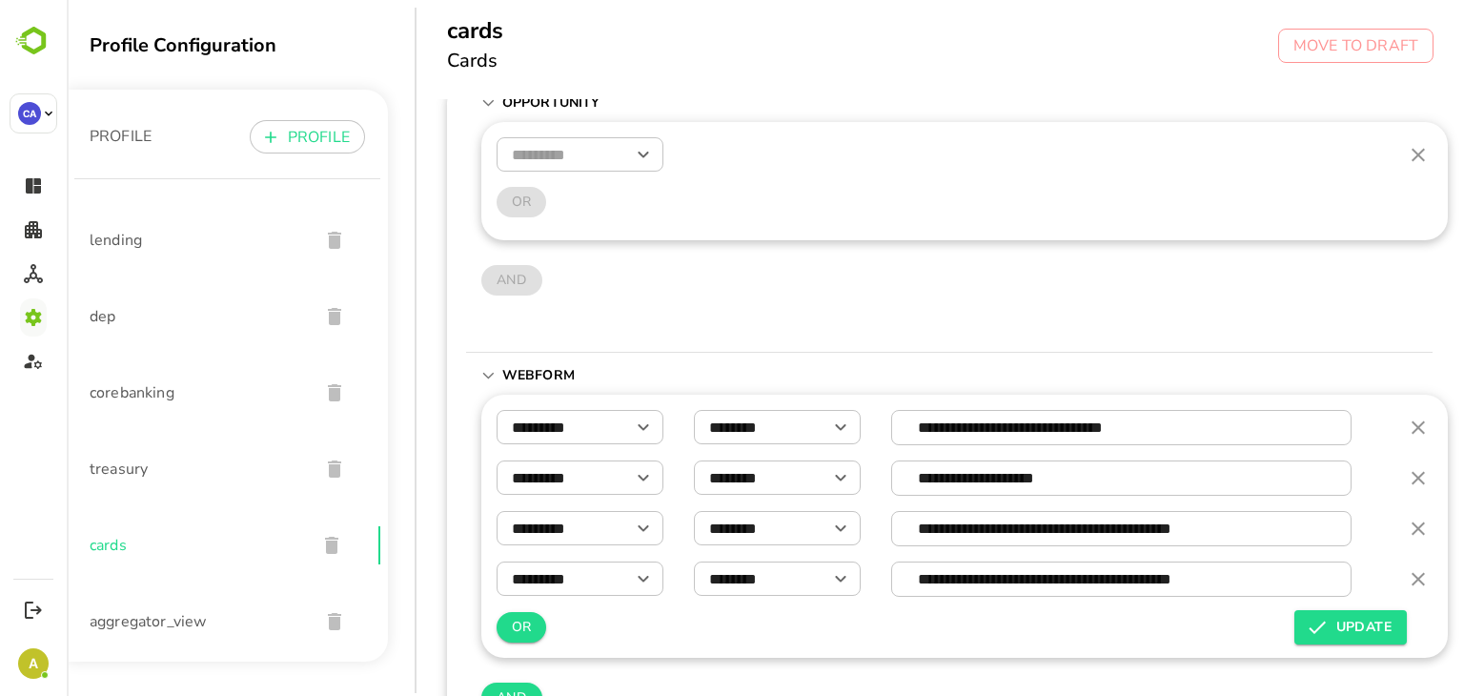
scroll to position [0, 0]
